Goal: Check status: Check status

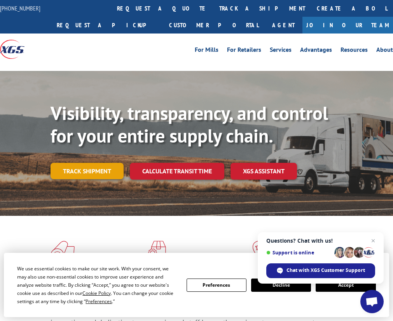
click at [90, 172] on link "Track shipment" at bounding box center [87, 171] width 73 height 16
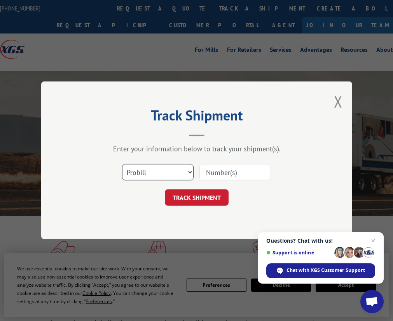
click at [167, 169] on select "Select category... Probill BOL PO" at bounding box center [158, 172] width 72 height 16
click at [227, 167] on input at bounding box center [236, 172] width 72 height 16
paste input "2560544"
type input "2560544"
click at [212, 197] on button "TRACK SHIPMENT" at bounding box center [197, 198] width 64 height 16
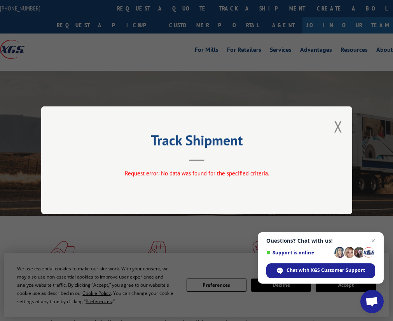
click at [212, 197] on div "Track Shipment Request error: No data was found for the specified criteria." at bounding box center [196, 160] width 311 height 108
click at [335, 127] on button "Close modal" at bounding box center [338, 126] width 9 height 21
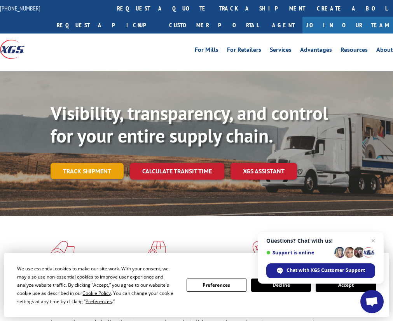
click at [83, 176] on link "Track shipment" at bounding box center [87, 171] width 73 height 16
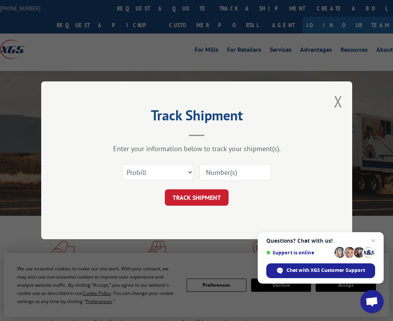
click at [227, 172] on input at bounding box center [236, 172] width 72 height 16
paste input "2560544"
type input "2560544"
click at [175, 172] on select "Select category... Probill BOL PO" at bounding box center [158, 172] width 72 height 16
select select "po"
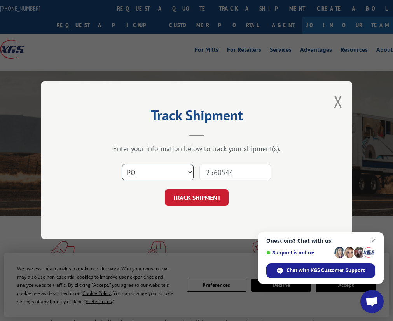
click at [122, 164] on select "Select category... Probill BOL PO" at bounding box center [158, 172] width 72 height 16
click at [189, 198] on button "TRACK SHIPMENT" at bounding box center [197, 198] width 64 height 16
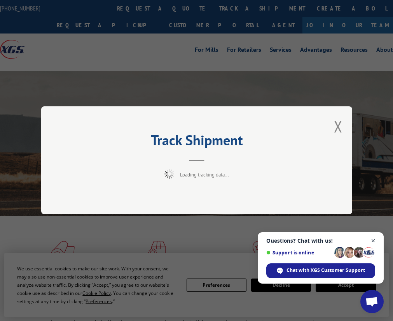
click at [376, 240] on span "Close chat" at bounding box center [374, 241] width 10 height 10
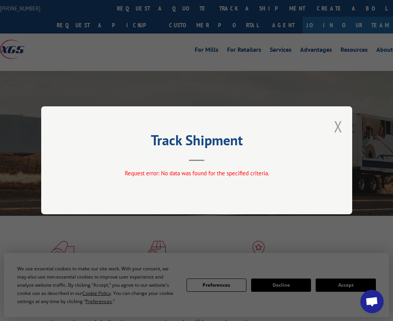
click at [336, 126] on button "Close modal" at bounding box center [338, 126] width 9 height 21
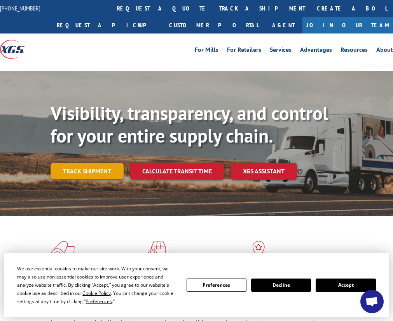
click at [75, 176] on link "Track shipment" at bounding box center [87, 171] width 73 height 16
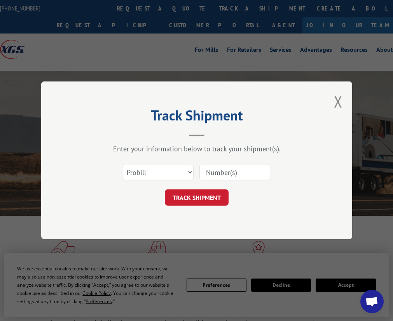
click at [204, 170] on input at bounding box center [236, 172] width 72 height 16
paste input "2560544"
type input "2560544"
click at [166, 176] on select "Select category... Probill BOL PO" at bounding box center [158, 172] width 72 height 16
select select "bol"
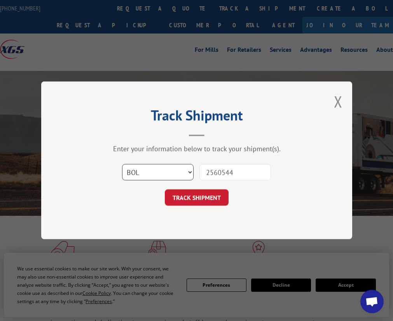
click at [122, 164] on select "Select category... Probill BOL PO" at bounding box center [158, 172] width 72 height 16
click at [189, 199] on button "TRACK SHIPMENT" at bounding box center [197, 198] width 64 height 16
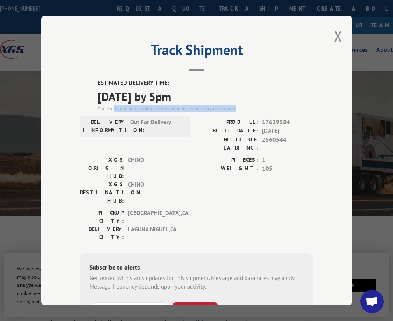
drag, startPoint x: 111, startPoint y: 104, endPoint x: 261, endPoint y: 104, distance: 149.4
click at [261, 105] on div "The estimated time is using the time zone for the delivery destination." at bounding box center [206, 108] width 216 height 7
drag, startPoint x: 261, startPoint y: 104, endPoint x: 227, endPoint y: 113, distance: 35.1
click at [227, 113] on div "ESTIMATED DELIVERY TIME: [DATE] by 5pm The estimated time is using the time zon…" at bounding box center [196, 219] width 233 height 280
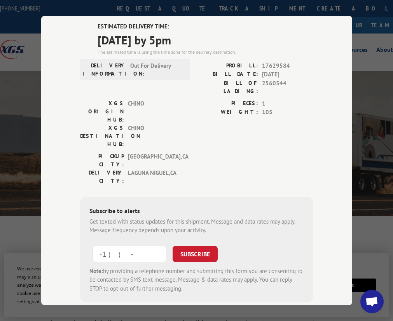
click at [138, 246] on input "+1 (___) ___-____" at bounding box center [130, 254] width 74 height 16
paste input "714) 757-1360"
type input "[PHONE_NUMBER]"
click at [188, 246] on button "SUBSCRIBE" at bounding box center [195, 254] width 45 height 16
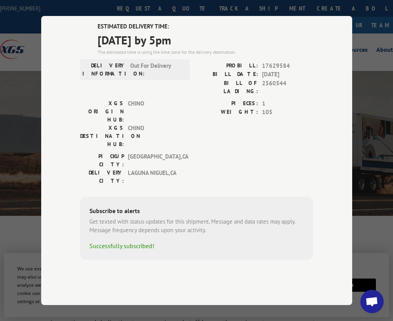
scroll to position [14, 0]
